Goal: Information Seeking & Learning: Check status

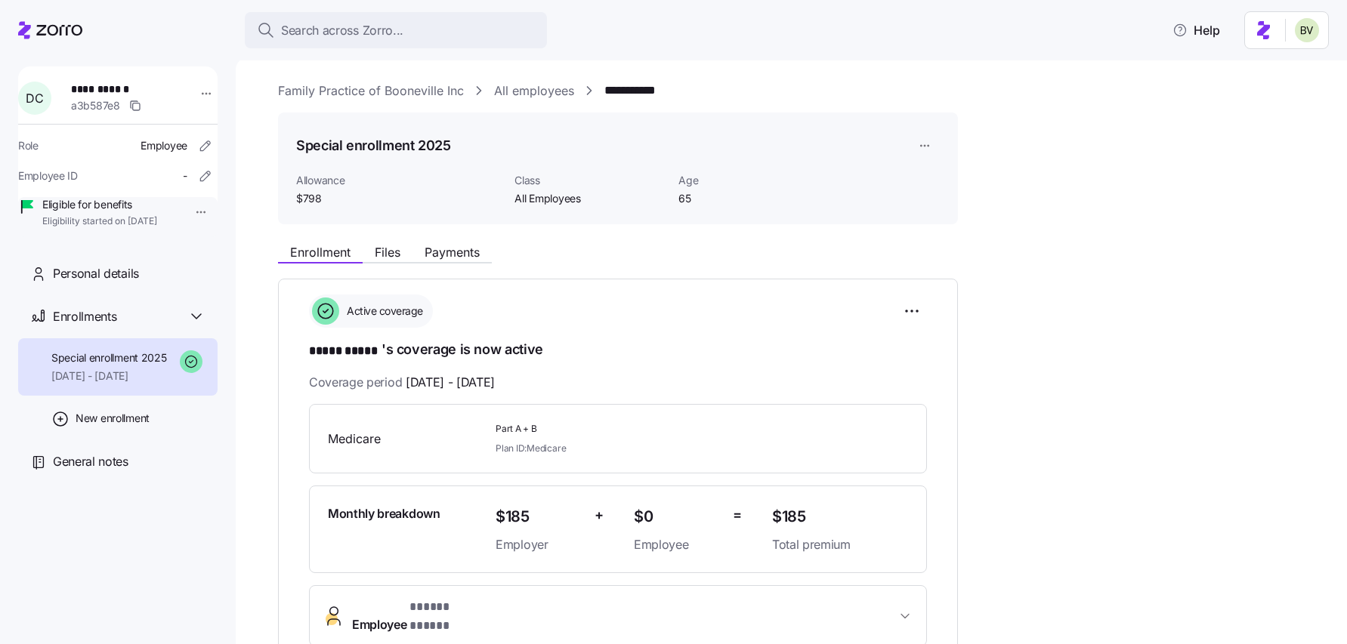
scroll to position [265, 0]
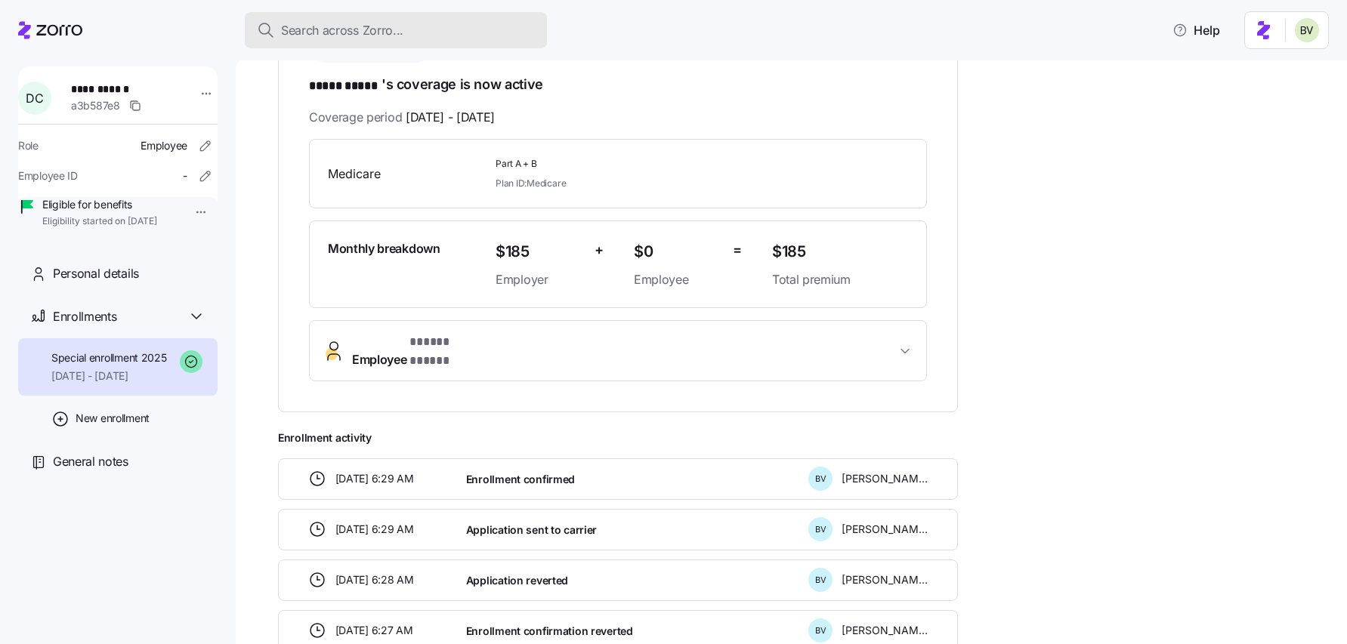
click at [351, 36] on span "Search across Zorro..." at bounding box center [342, 30] width 122 height 19
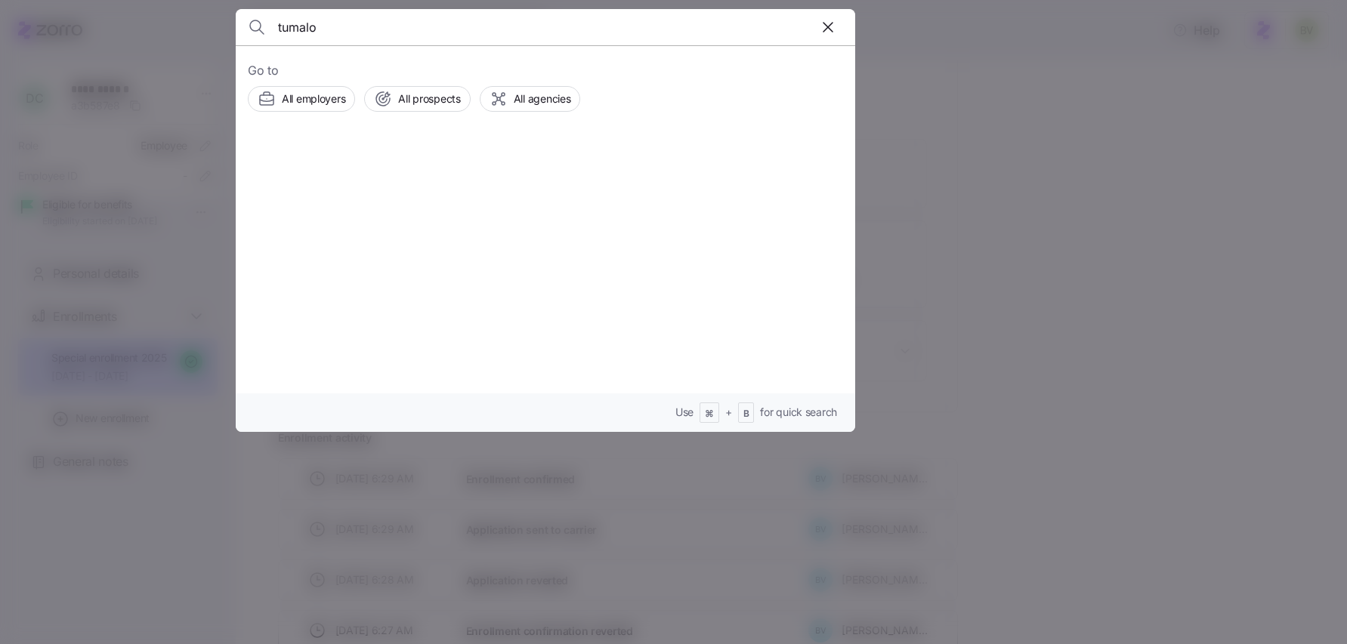
type input "tumalo"
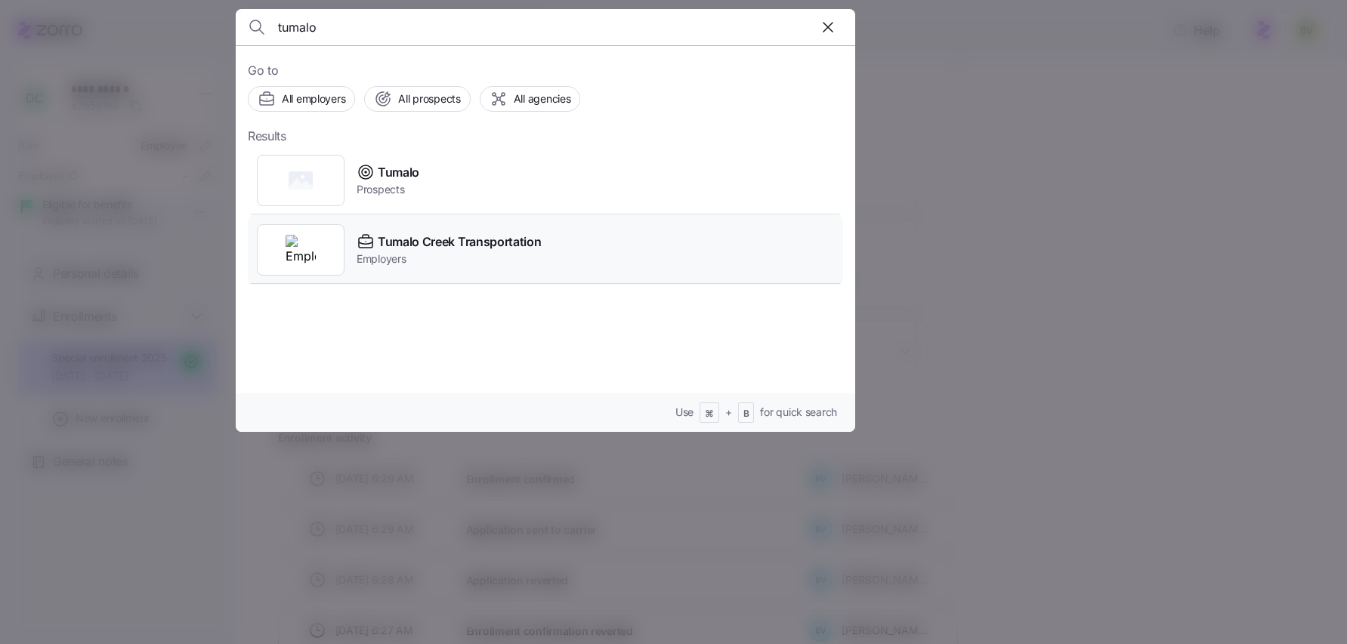
click at [302, 241] on img at bounding box center [300, 250] width 30 height 30
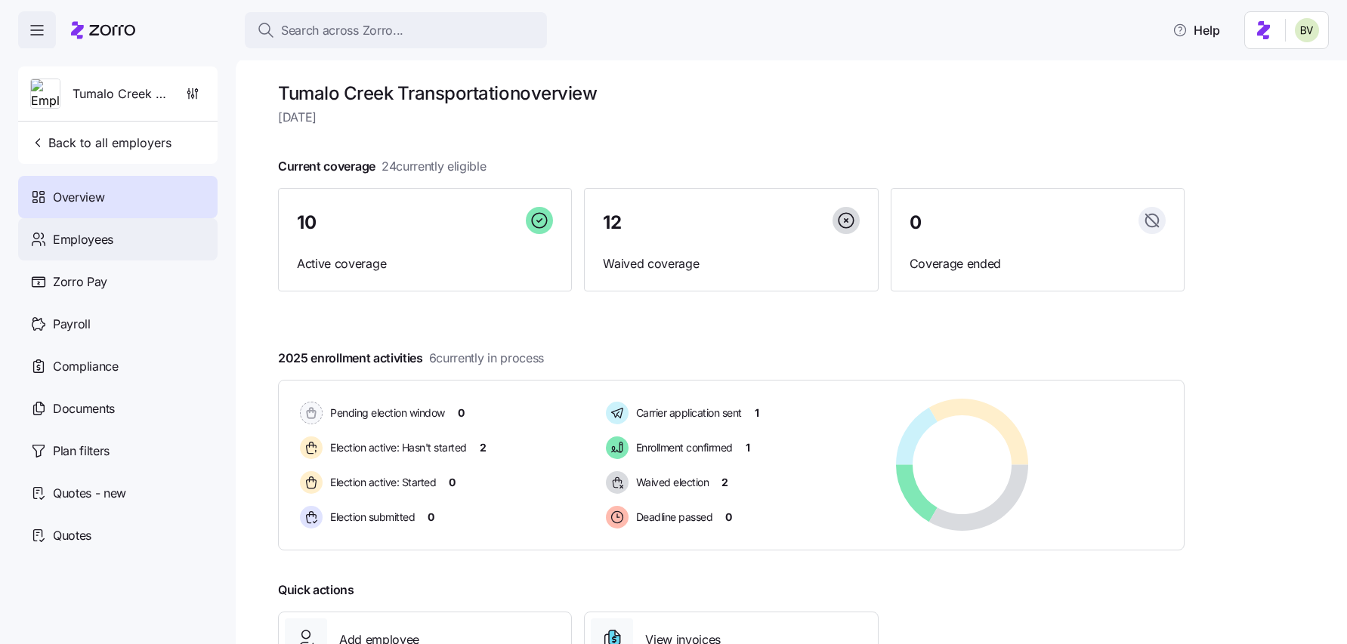
click at [94, 242] on span "Employees" at bounding box center [83, 239] width 60 height 19
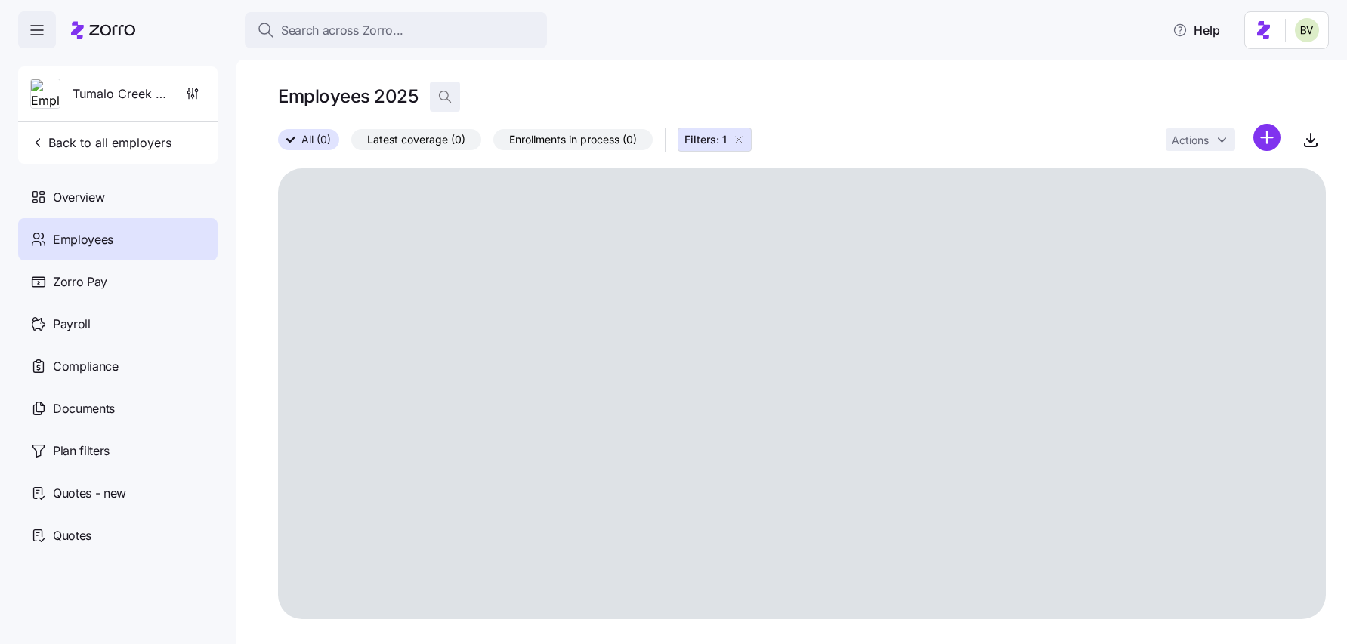
click at [449, 100] on icon "button" at bounding box center [444, 96] width 15 height 15
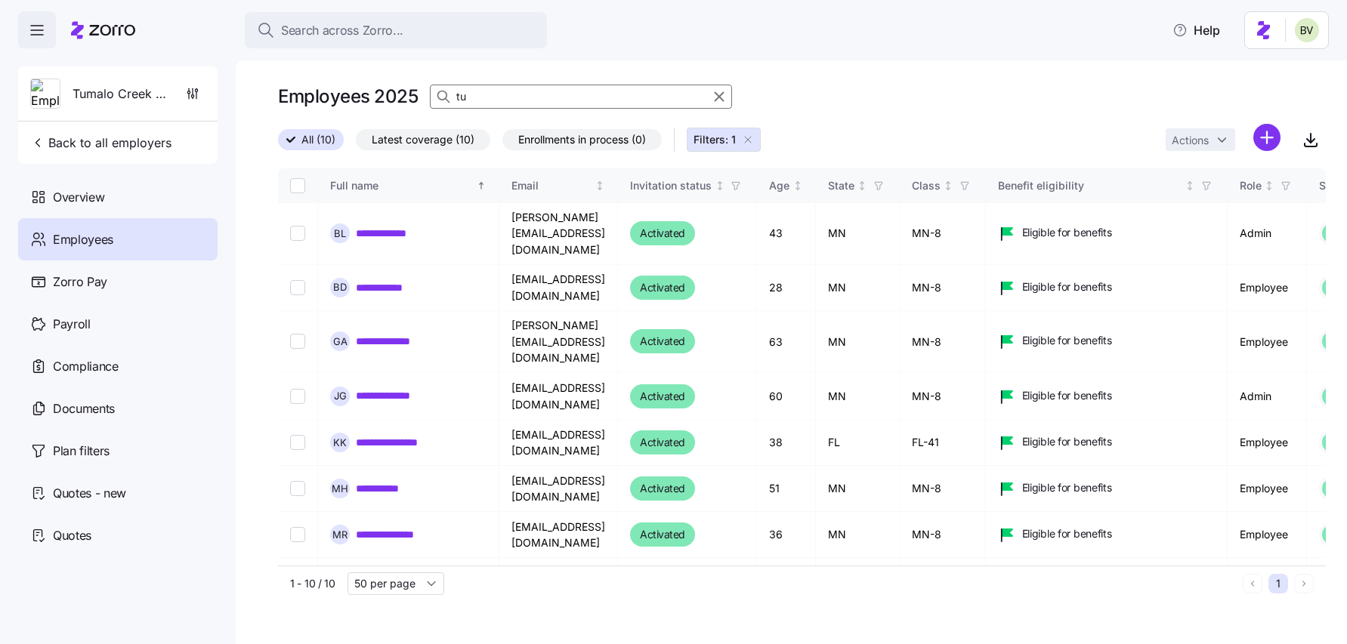
type input "t"
type input "h"
click at [752, 142] on icon "button" at bounding box center [748, 140] width 12 height 12
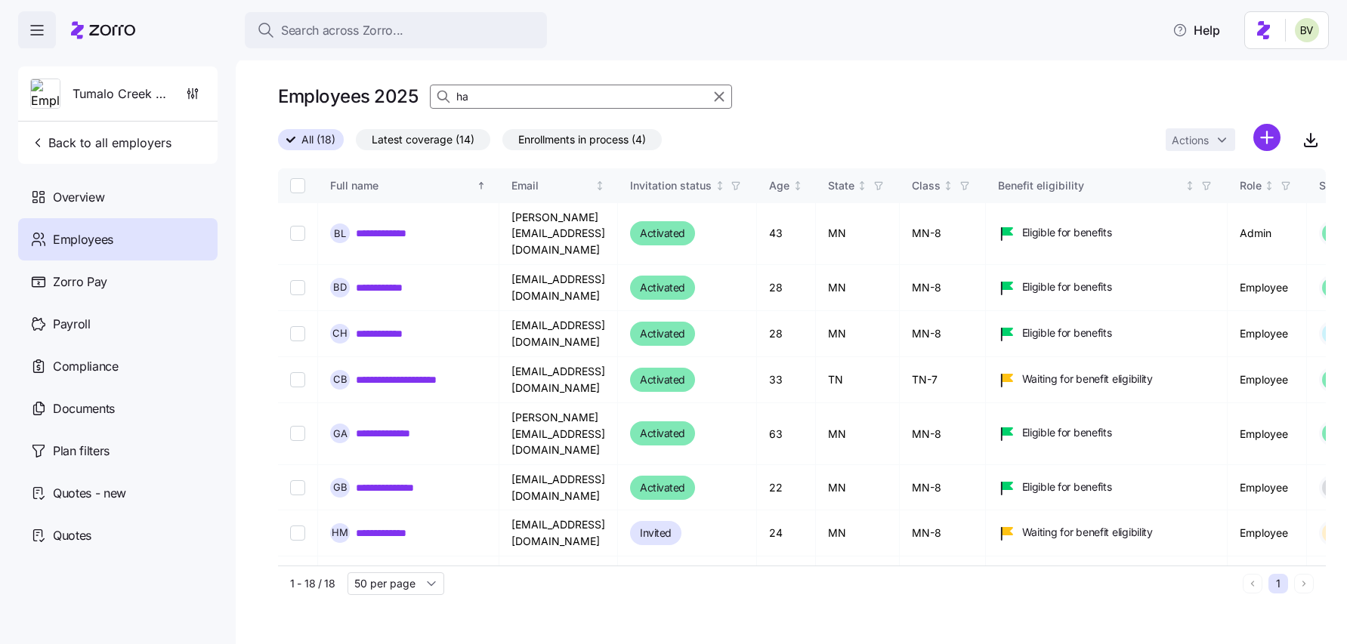
click at [533, 95] on input "ha" at bounding box center [581, 97] width 302 height 24
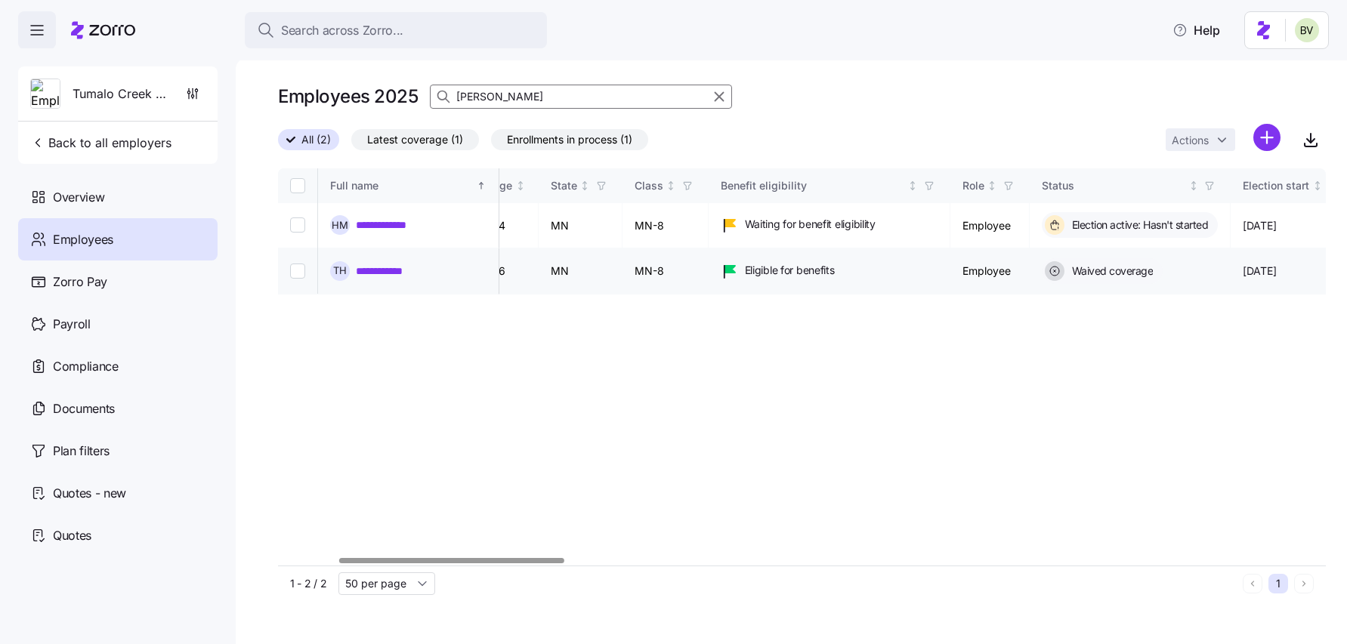
scroll to position [0, 280]
type input "hann"
click at [406, 219] on link "**********" at bounding box center [395, 225] width 78 height 15
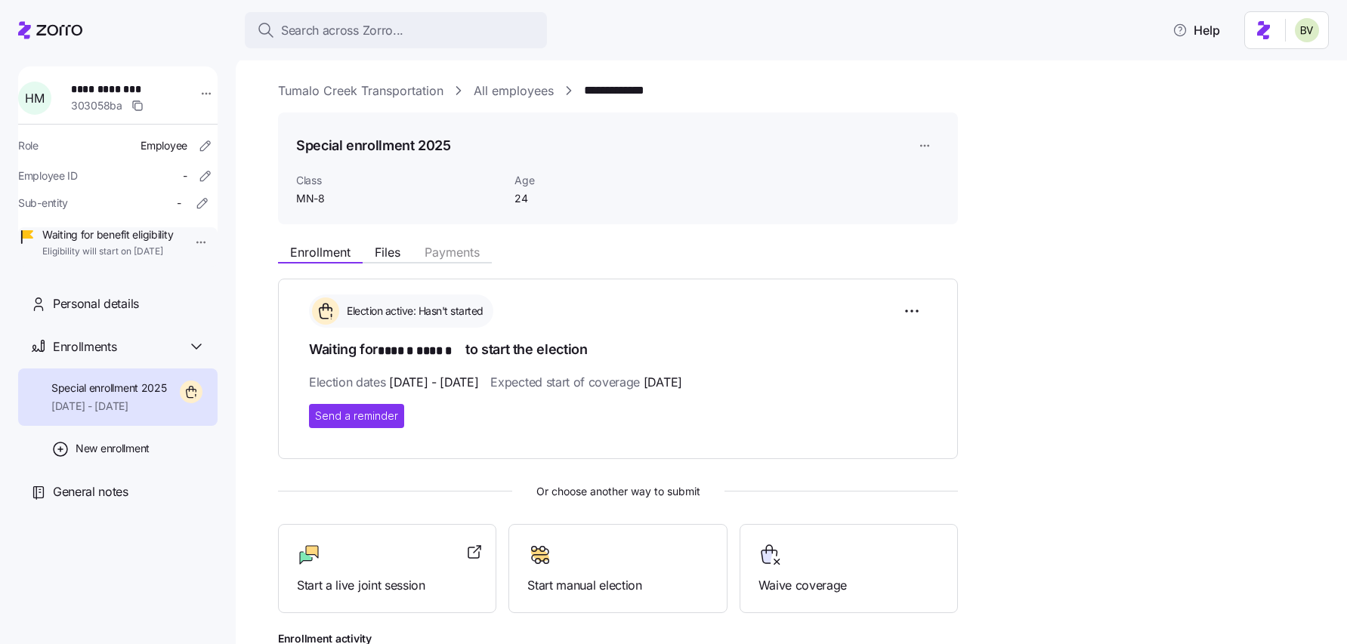
click at [366, 89] on link "Tumalo Creek Transportation" at bounding box center [360, 91] width 165 height 19
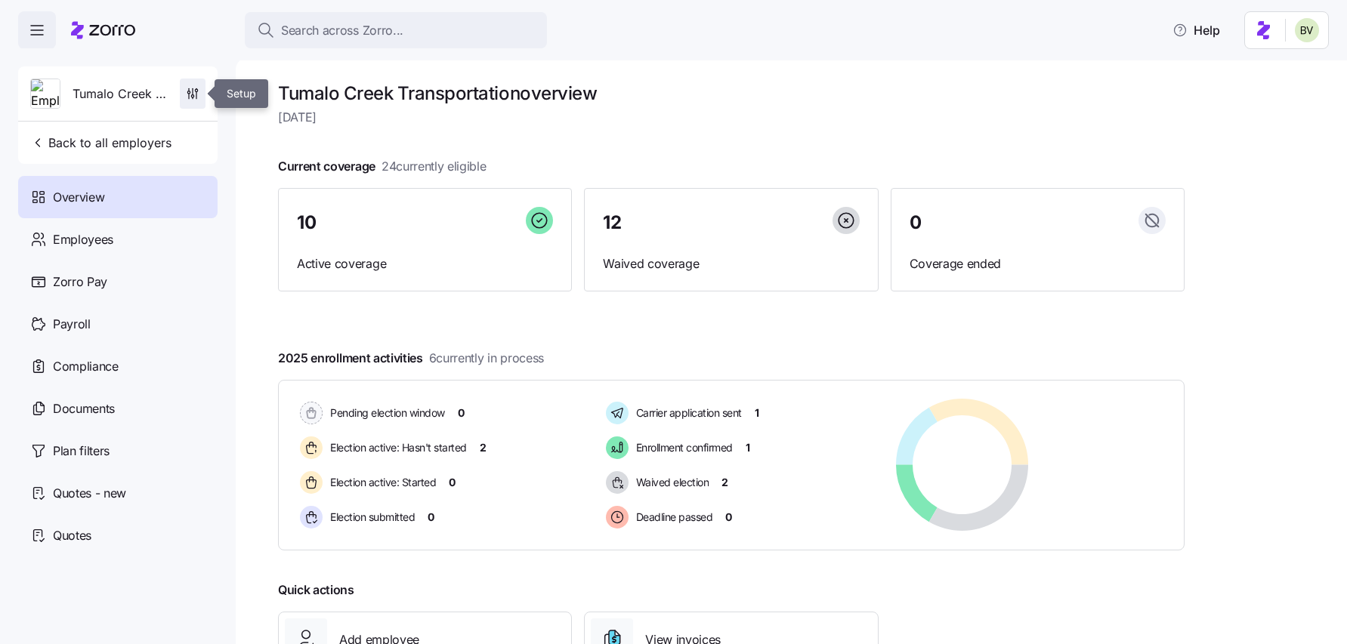
click at [193, 98] on icon "button" at bounding box center [193, 98] width 0 height 2
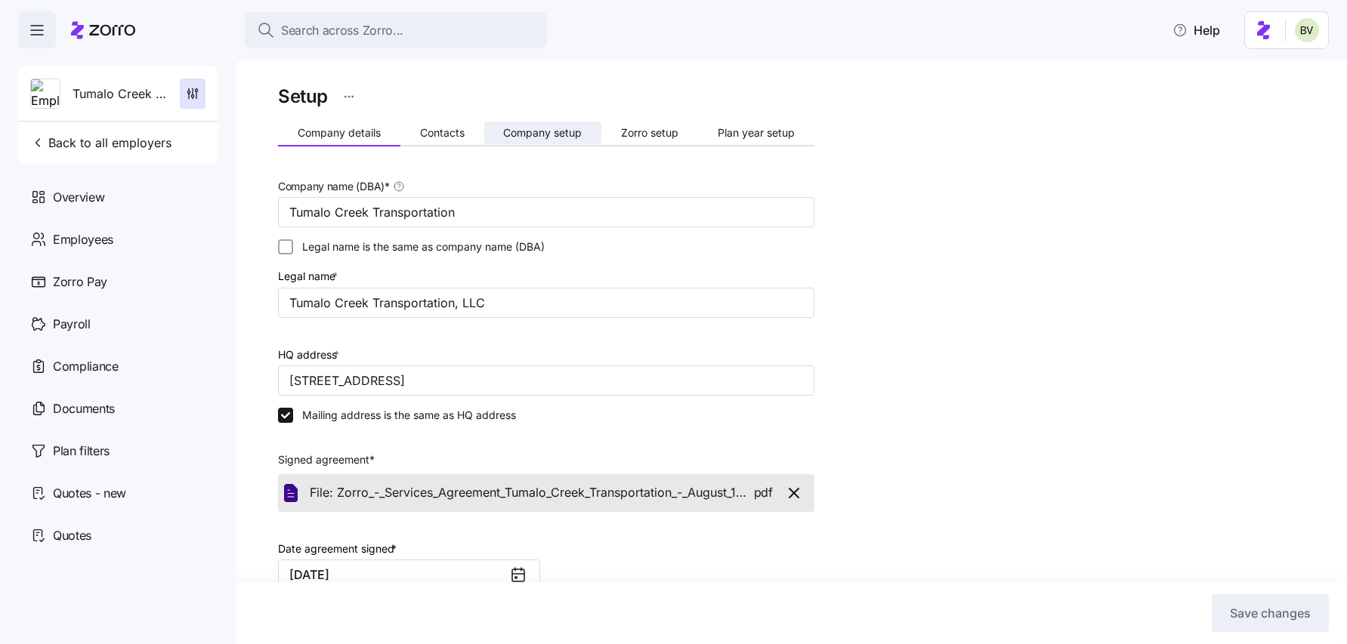
click at [569, 133] on span "Company setup" at bounding box center [542, 133] width 79 height 11
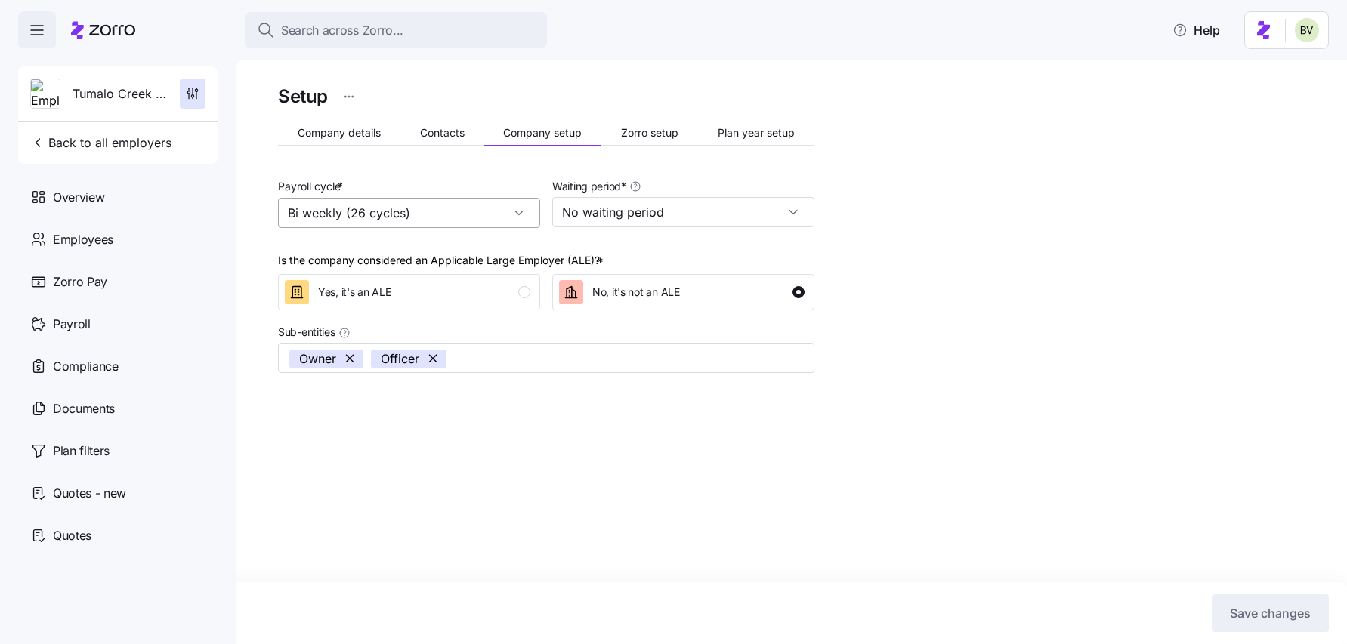
click at [512, 212] on input "Bi weekly (26 cycles)" at bounding box center [409, 213] width 262 height 30
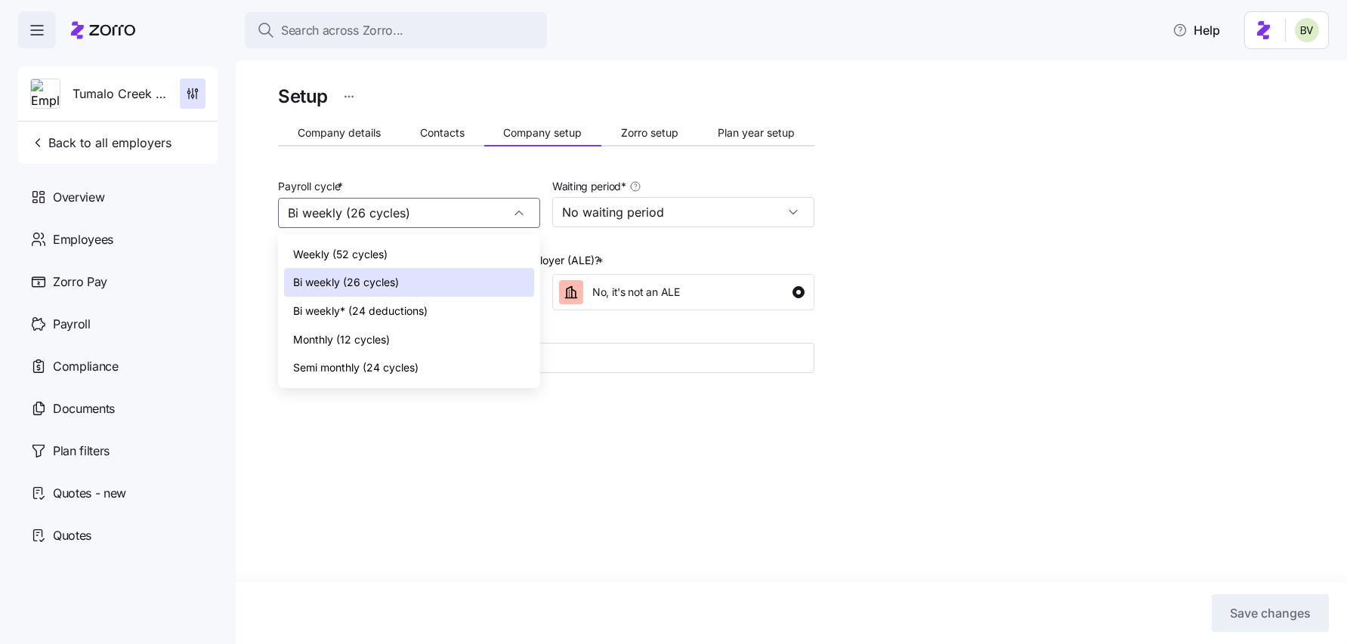
click at [406, 311] on span "Bi weekly* (24 deductions)" at bounding box center [360, 311] width 134 height 17
type input "Bi weekly* (24 deductions)"
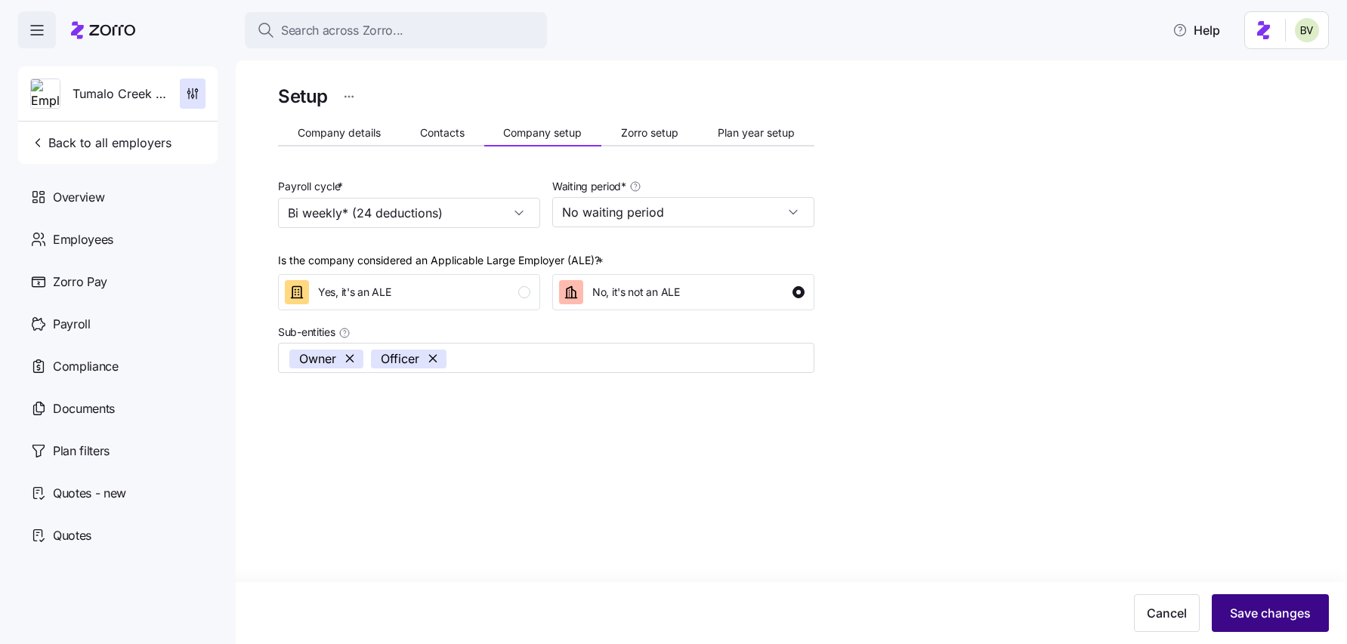
click at [1257, 607] on span "Save changes" at bounding box center [1270, 613] width 81 height 18
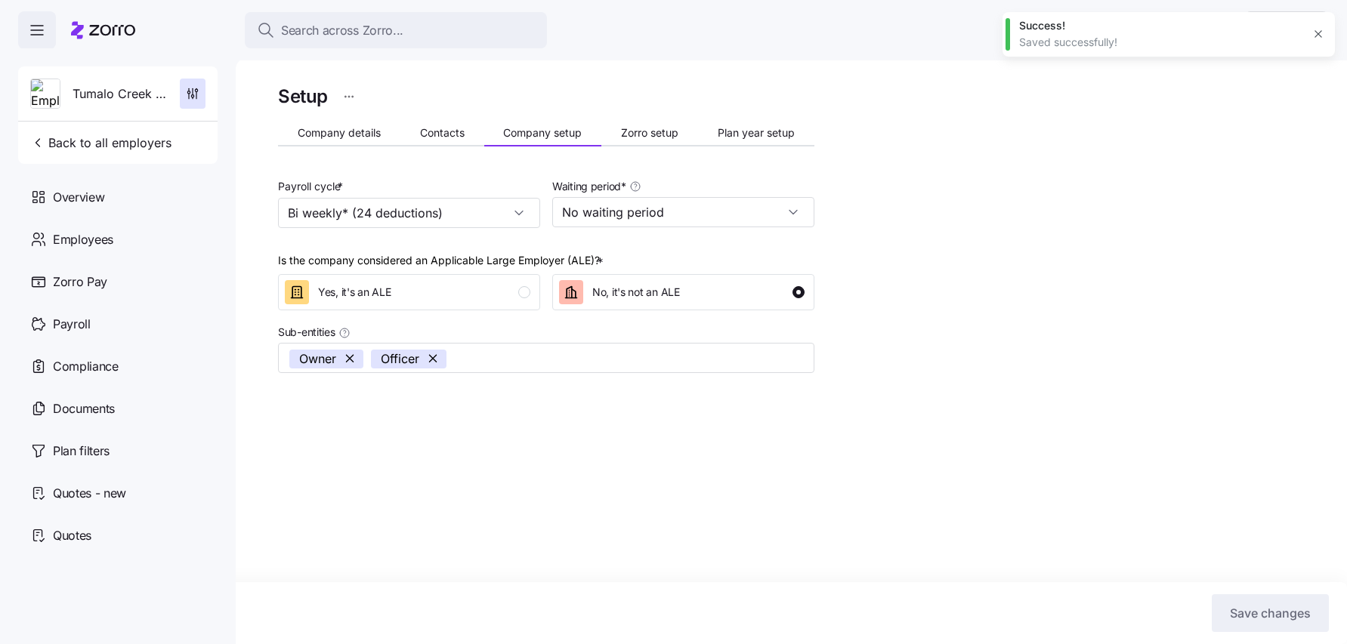
click at [1320, 38] on icon "button" at bounding box center [1318, 34] width 12 height 12
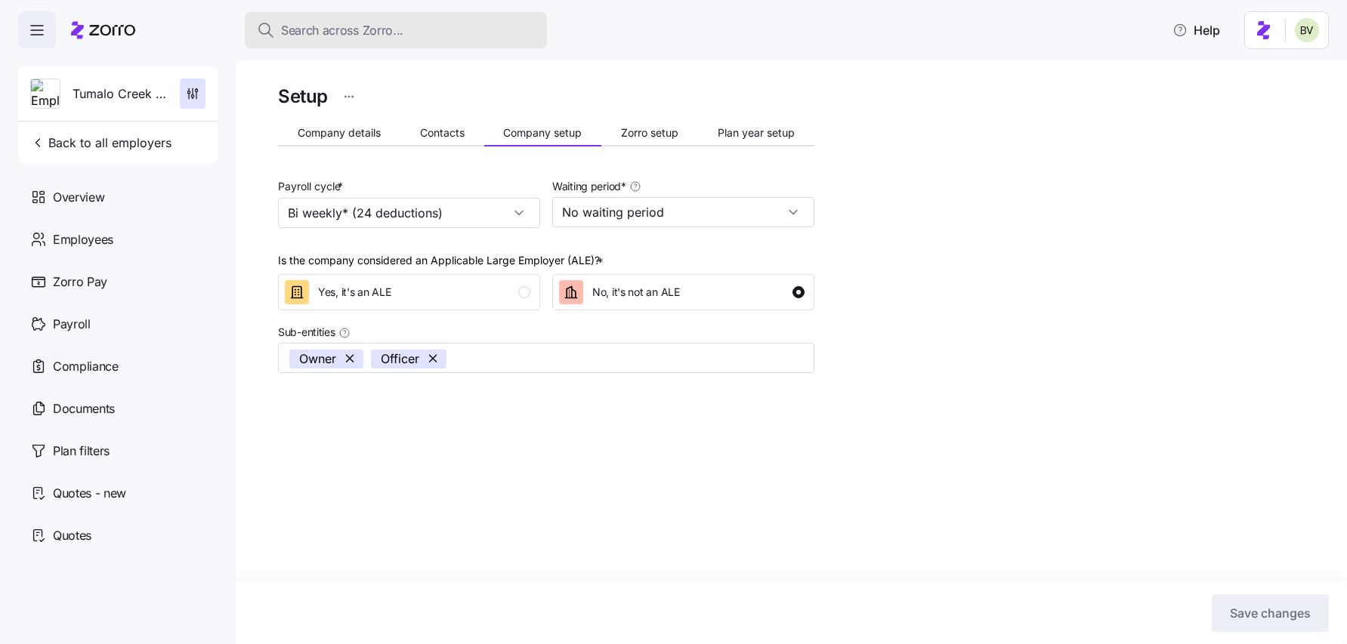
click at [322, 23] on span "Search across Zorro..." at bounding box center [342, 30] width 122 height 19
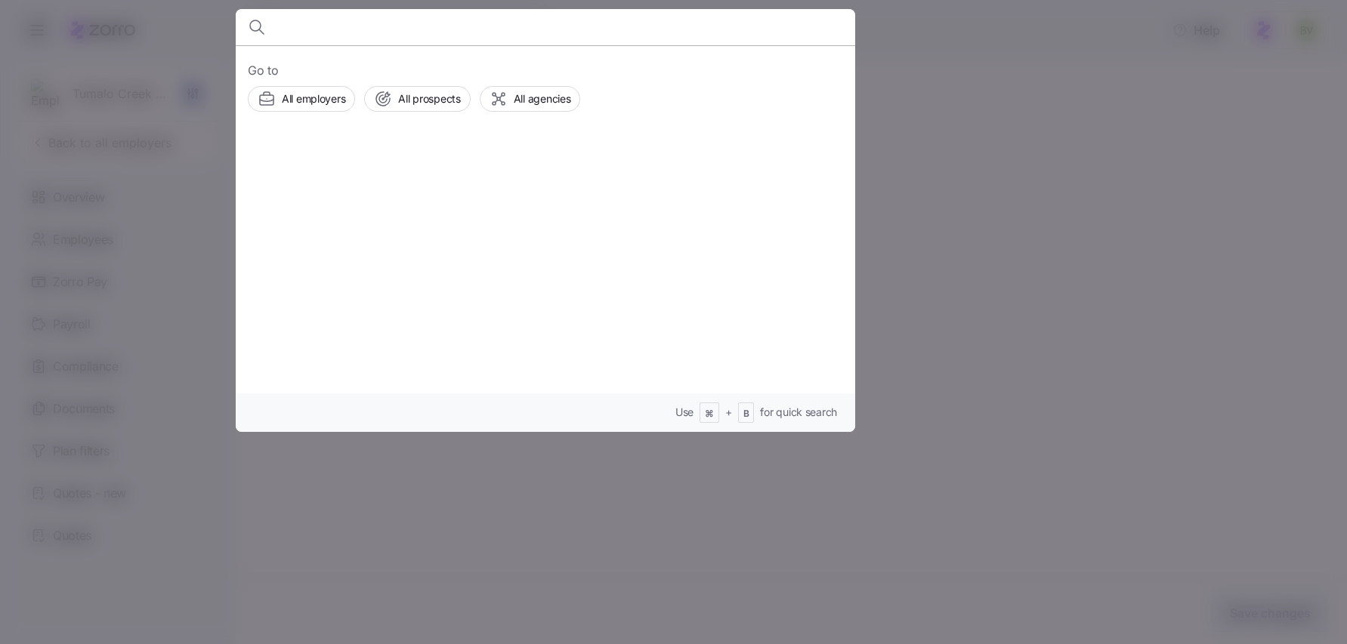
type input "J"
click at [363, 29] on input at bounding box center [471, 27] width 387 height 36
paste input "Jeff Hutcheson"
type input "Jeff Hutcheson"
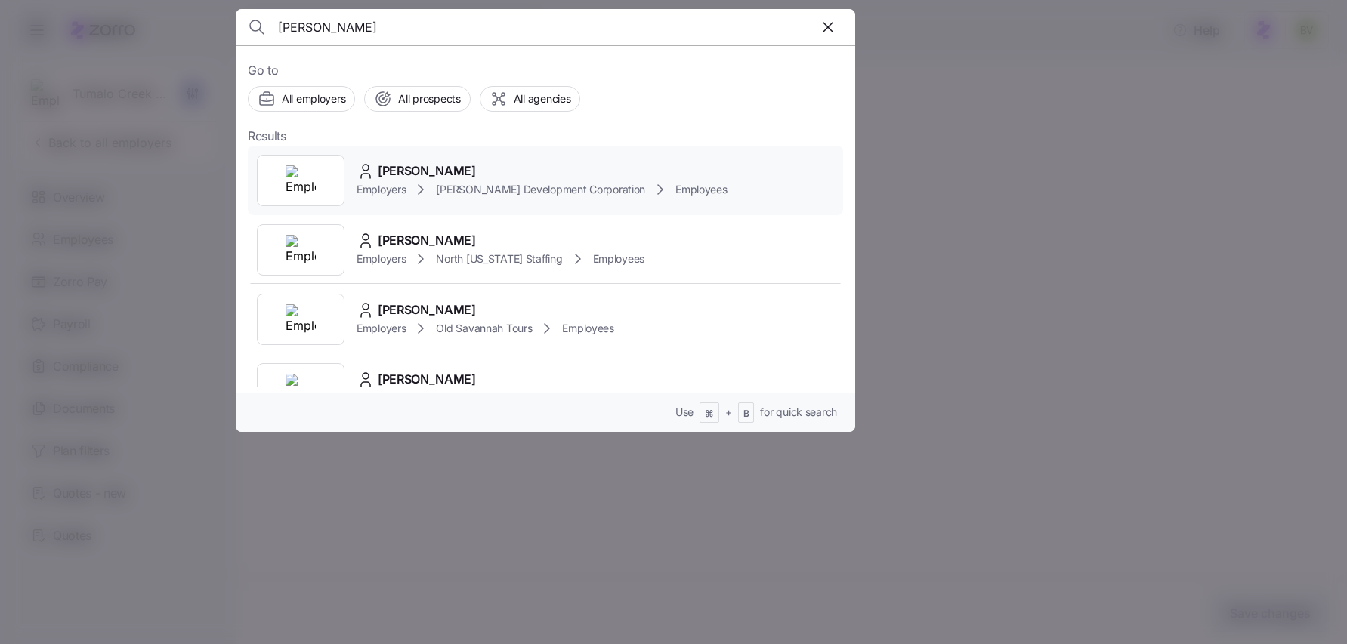
click at [301, 180] on img at bounding box center [300, 180] width 30 height 30
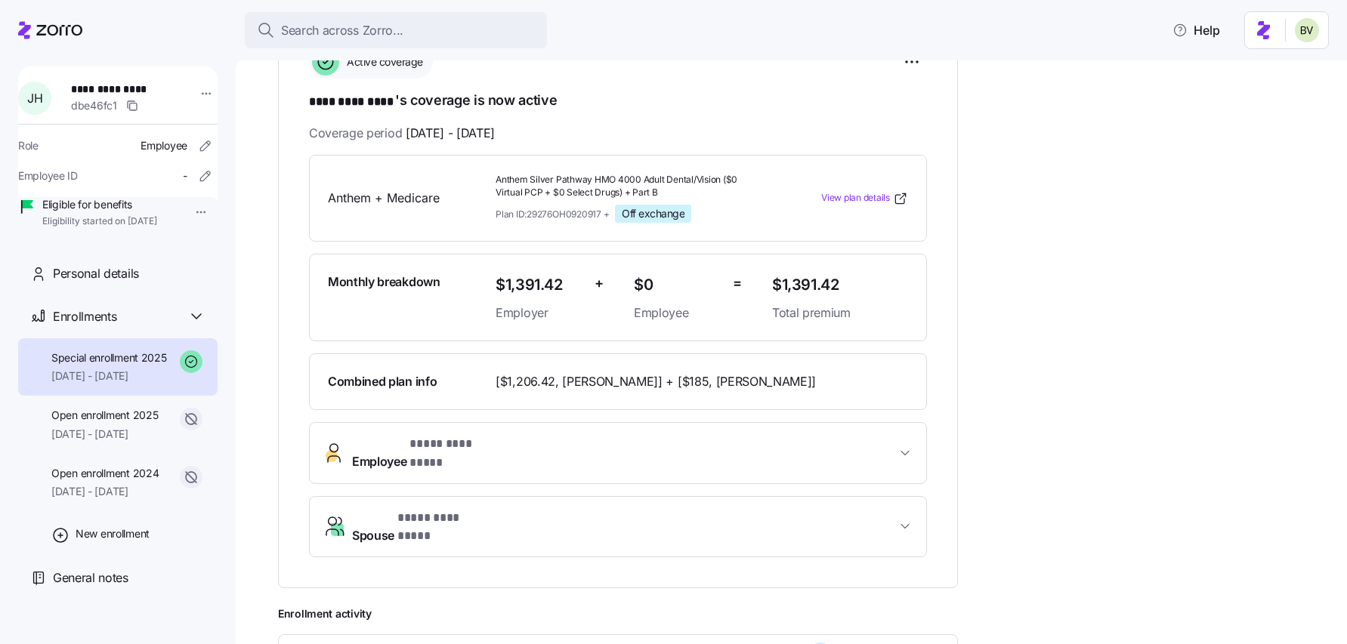
scroll to position [245, 0]
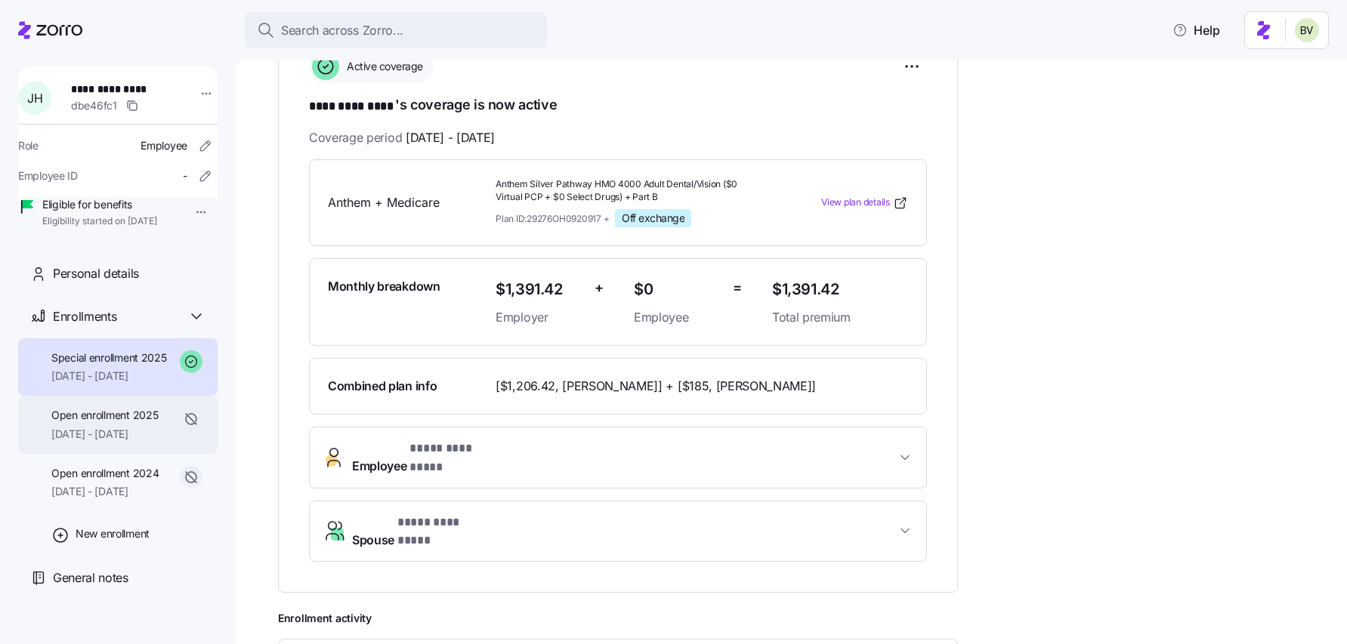
click at [150, 442] on span "01/01/2025 - 08/31/2025" at bounding box center [104, 434] width 106 height 15
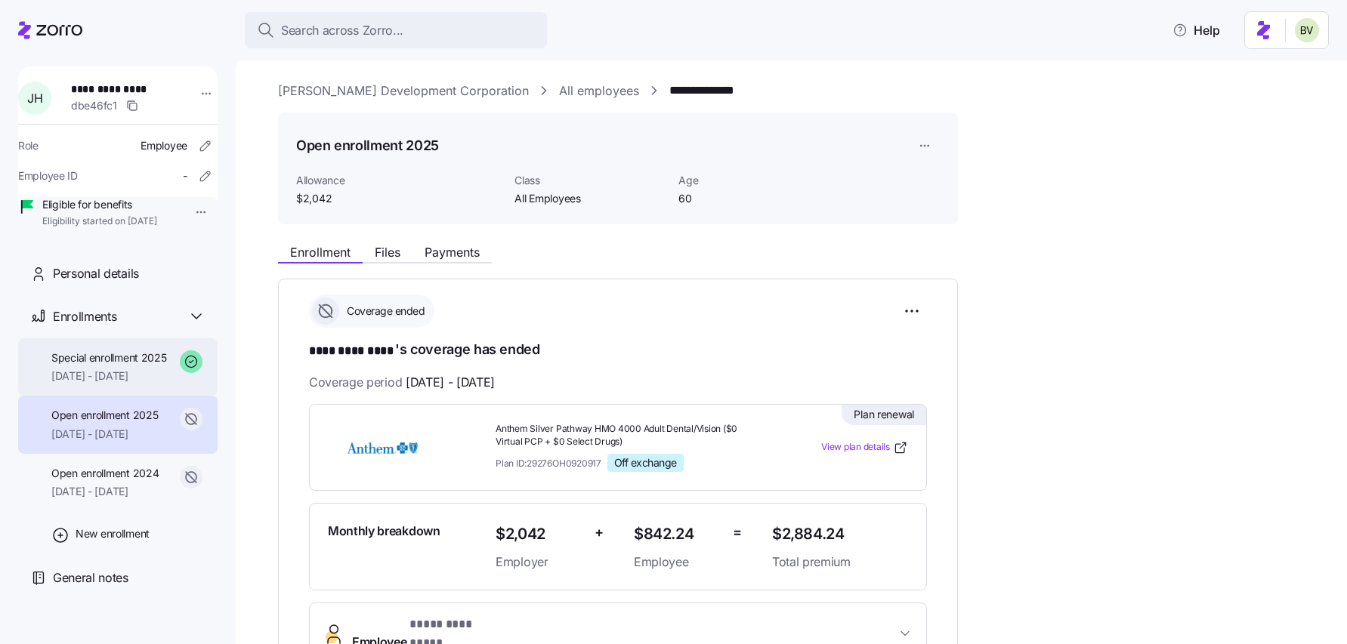
click at [66, 384] on span "09/01/2025 - 12/31/2025" at bounding box center [109, 376] width 116 height 15
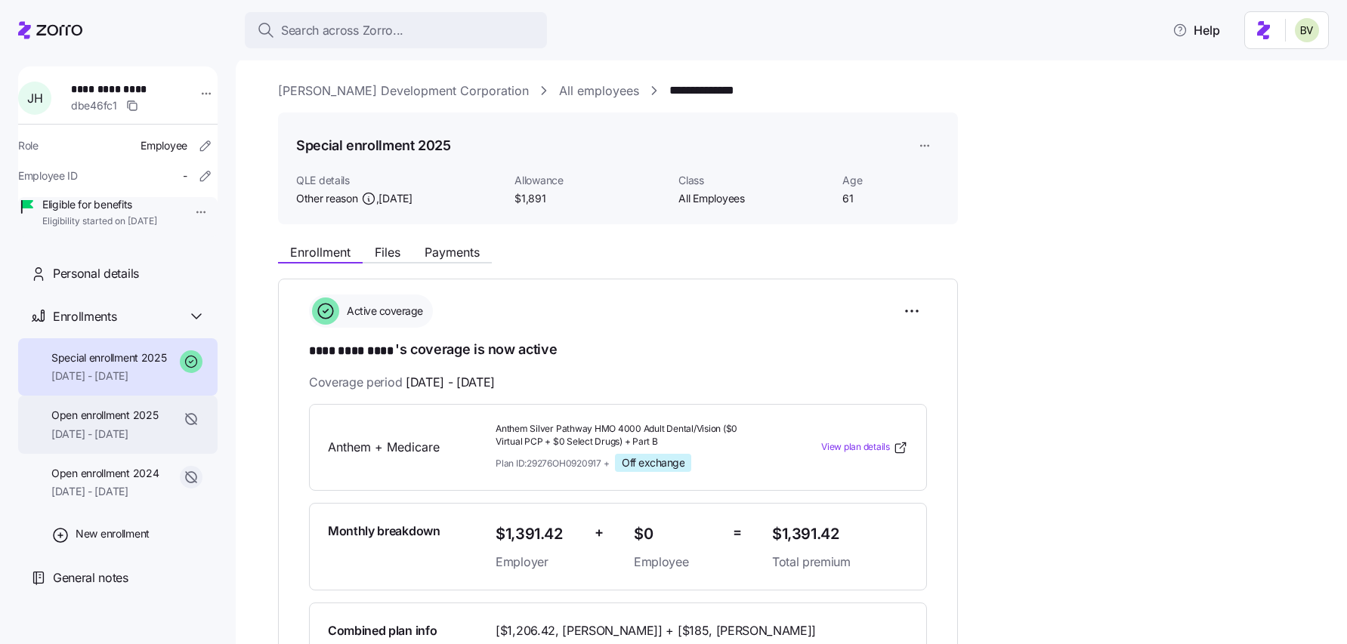
click at [119, 442] on div "Open enrollment 2025 01/01/2025 - 08/31/2025" at bounding box center [104, 425] width 106 height 34
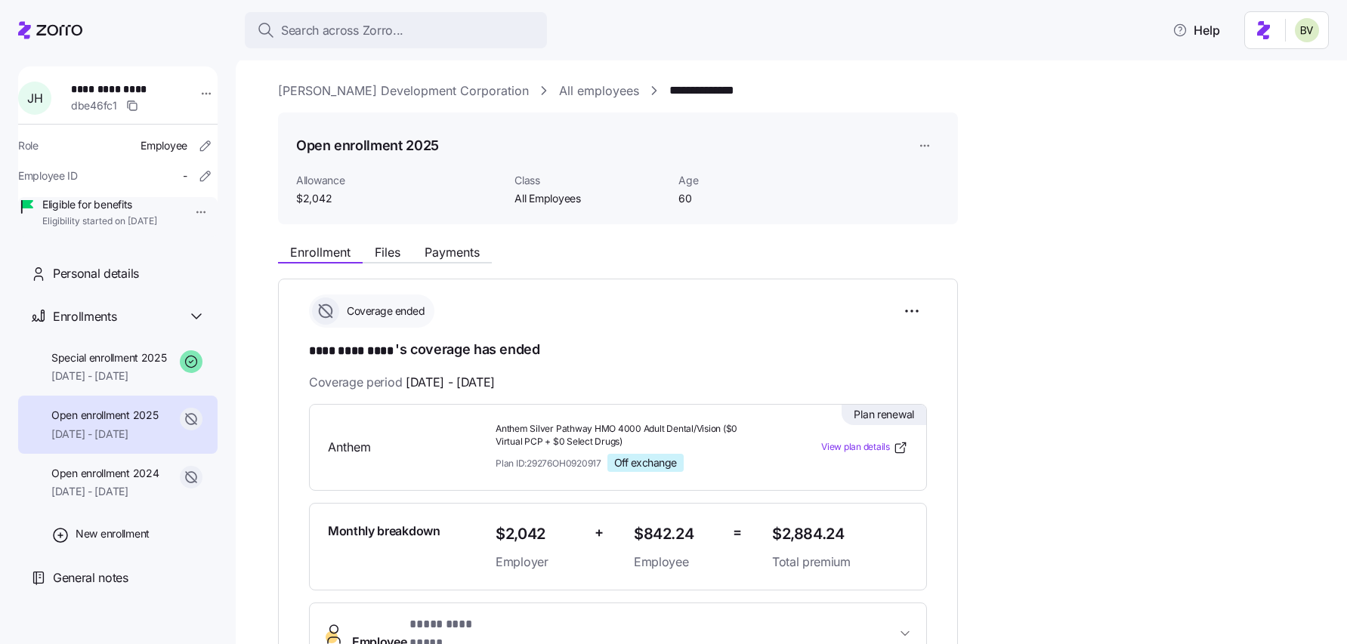
click at [733, 94] on div "**********" at bounding box center [802, 91] width 1048 height 19
drag, startPoint x: 733, startPoint y: 91, endPoint x: 610, endPoint y: 95, distance: 123.2
click at [610, 95] on div "**********" at bounding box center [802, 91] width 1048 height 19
copy link "**********"
